Goal: Check status: Check status

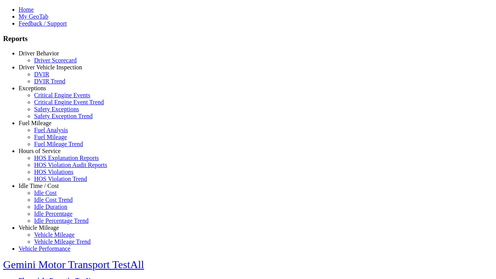
click at [45, 57] on link "Driver Behavior" at bounding box center [39, 53] width 40 height 7
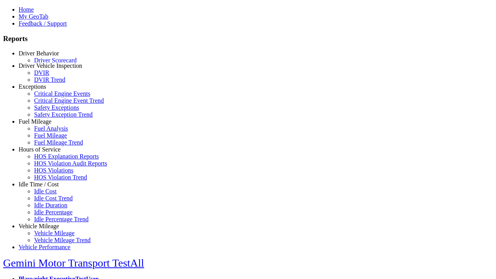
scroll to position [1, 0]
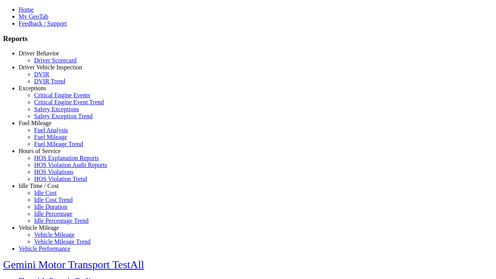
click at [50, 64] on link "Driver Scorecard" at bounding box center [55, 60] width 43 height 7
select select "**"
